Goal: Task Accomplishment & Management: Manage account settings

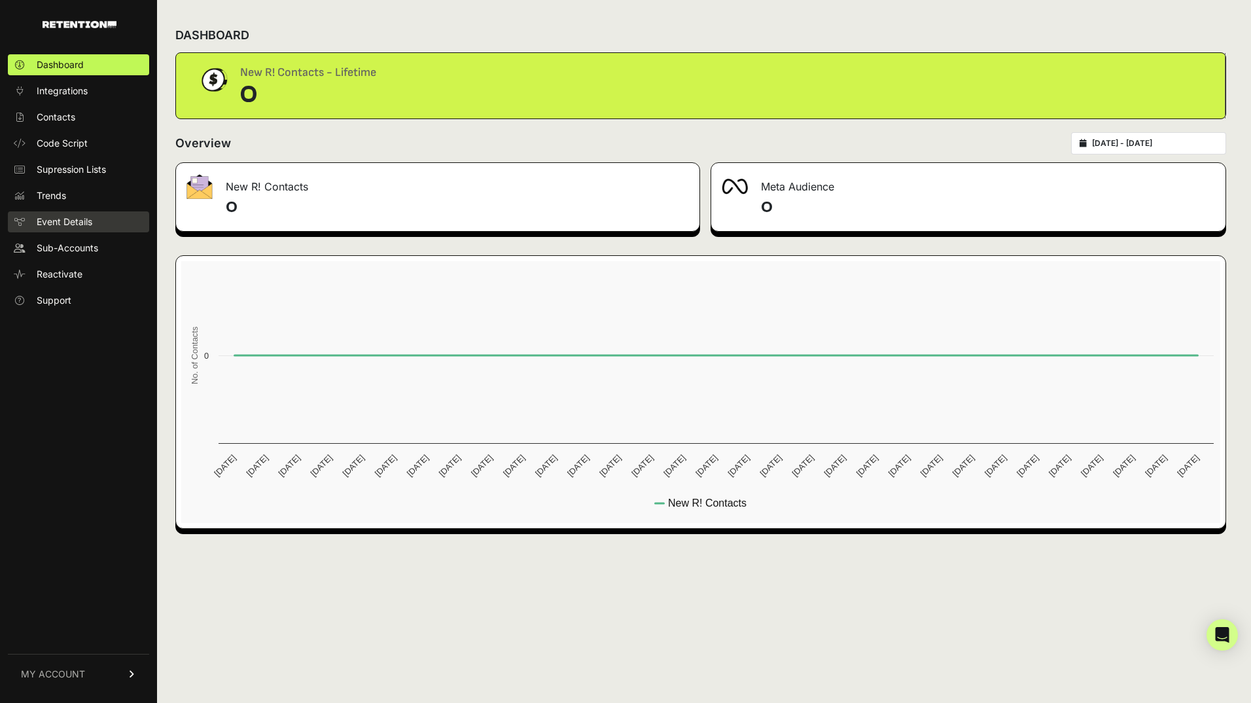
click at [84, 221] on span "Event Details" at bounding box center [65, 221] width 56 height 13
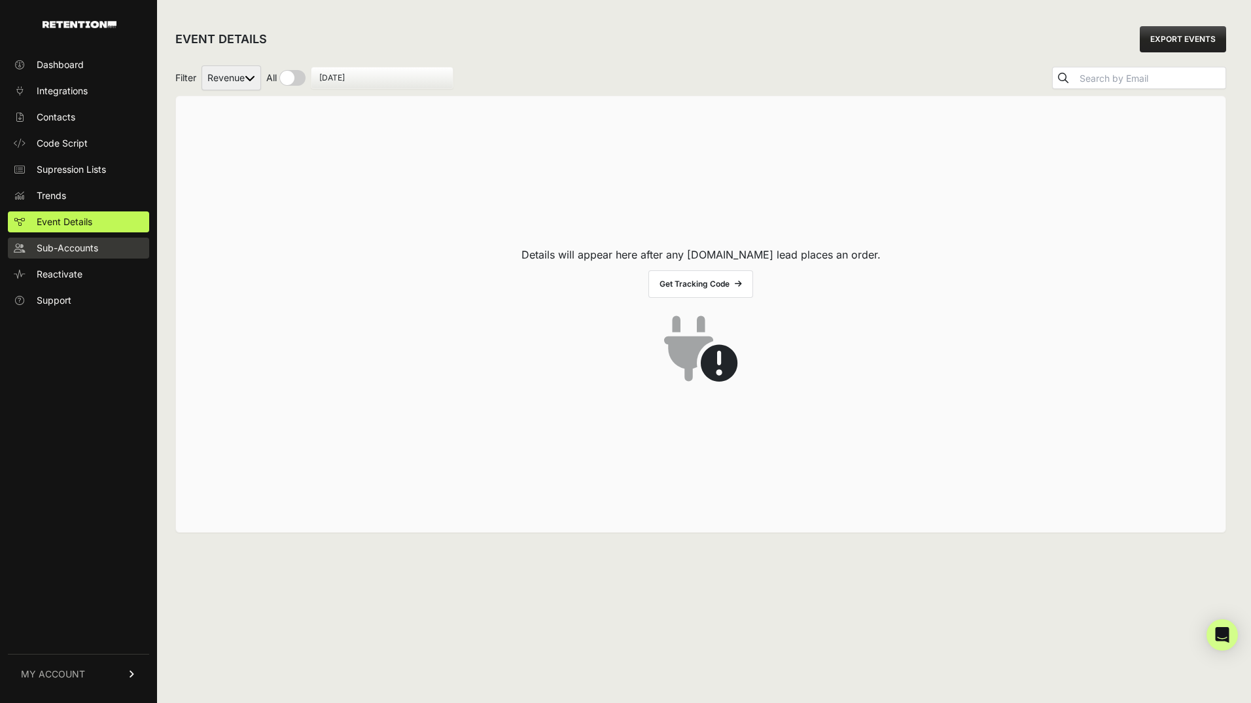
click at [87, 254] on span "Sub-Accounts" at bounding box center [68, 247] width 62 height 13
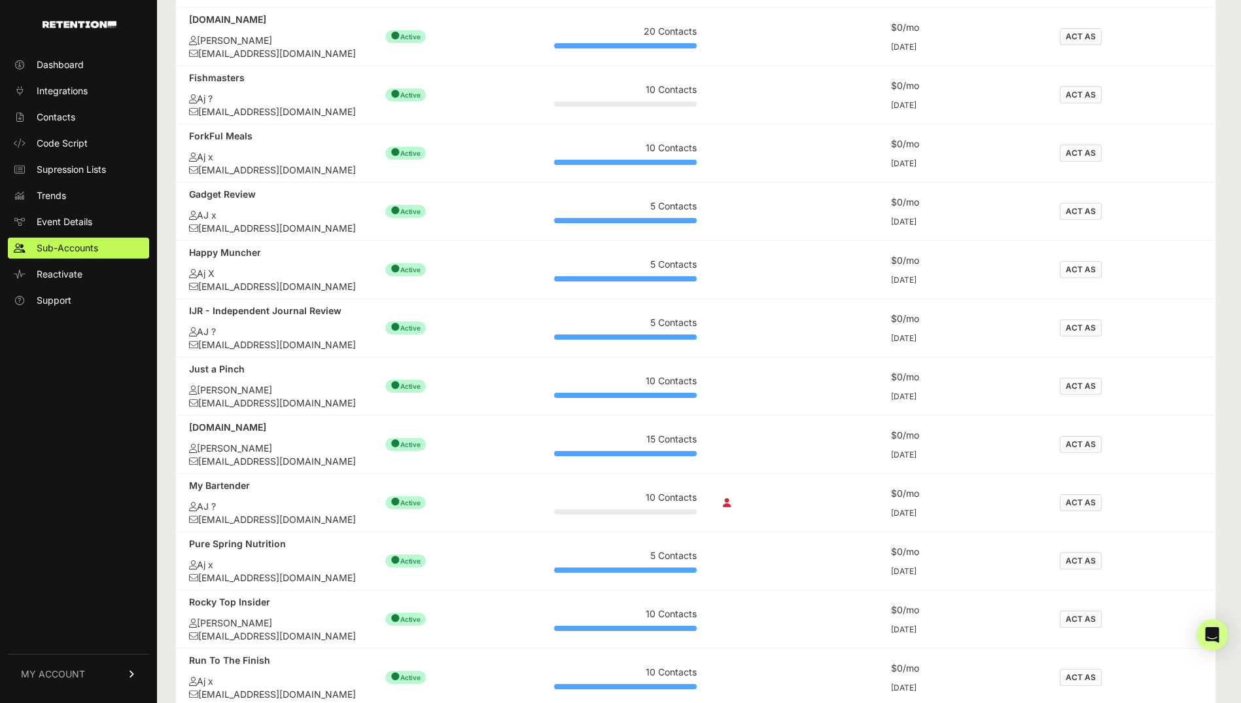
scroll to position [376, 0]
click at [1076, 416] on td "ACT AS" at bounding box center [1131, 387] width 169 height 58
click at [1078, 395] on button "ACT AS" at bounding box center [1081, 386] width 42 height 17
